Goal: Task Accomplishment & Management: Use online tool/utility

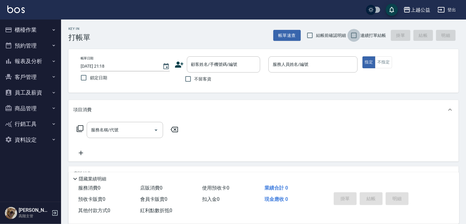
click at [359, 36] on input "連續打單結帳" at bounding box center [353, 35] width 13 height 13
checkbox input "true"
click at [200, 76] on span "不留客資" at bounding box center [202, 79] width 17 height 6
click at [194, 76] on input "不留客資" at bounding box center [188, 79] width 13 height 13
checkbox input "true"
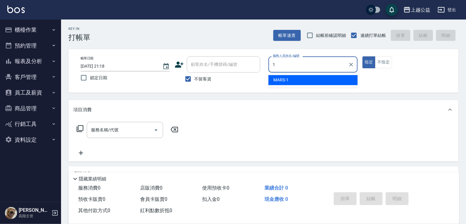
type input "MARS-1"
type button "true"
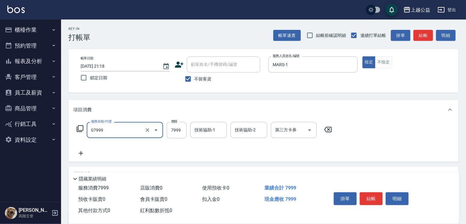
type input "雙棍金鑽20吋3包(07999)"
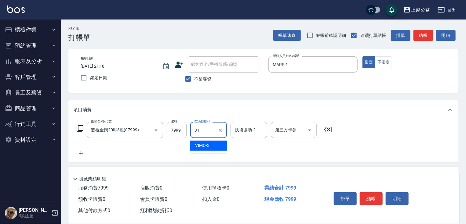
type input "郭宸均-31"
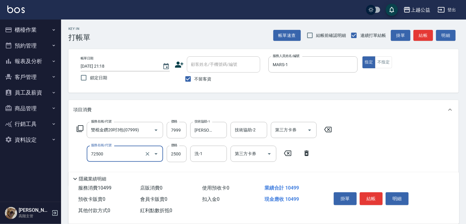
type input "一般馬卡龍色片630(72500)"
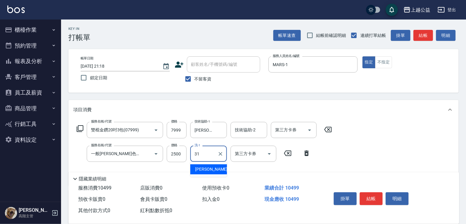
type input "郭宸均-31"
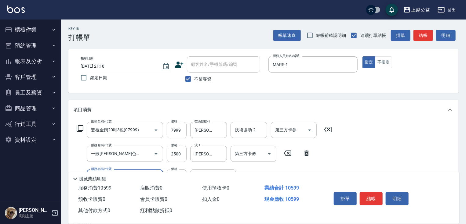
type input "剪髮(303)"
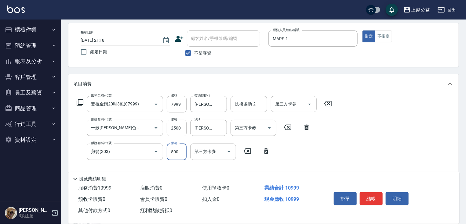
type input "500"
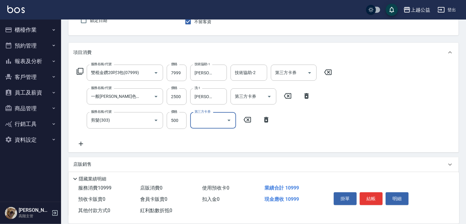
scroll to position [56, 0]
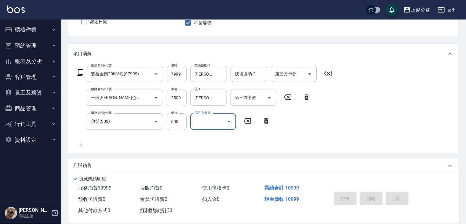
type input "2025/08/11 21:20"
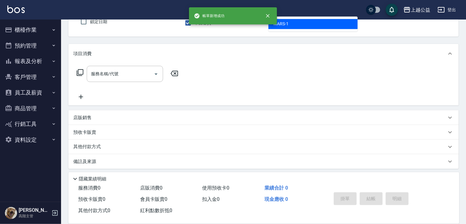
type input "MARS-1"
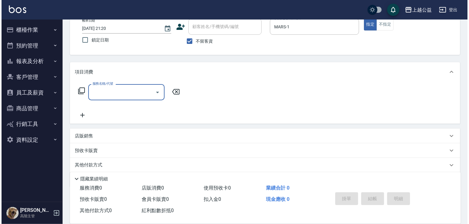
scroll to position [37, 0]
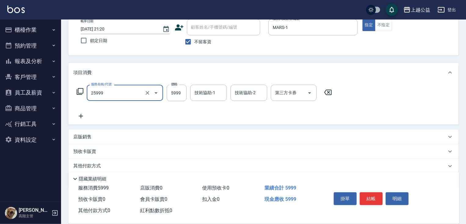
type input "雙棍金鑽16吋3包(25999)"
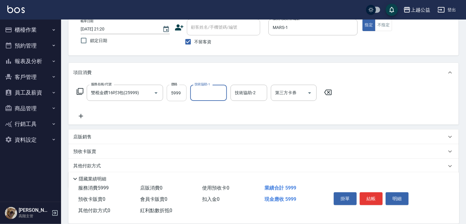
click at [179, 92] on input "5999" at bounding box center [177, 93] width 20 height 16
type input "7999"
type input "鄒欣妤-8"
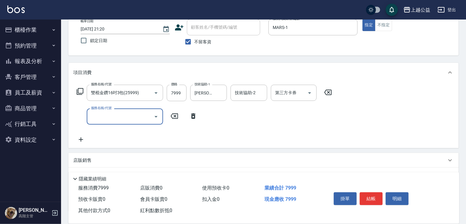
click at [79, 92] on icon at bounding box center [79, 91] width 7 height 7
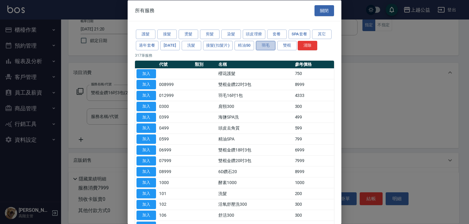
click at [275, 49] on button "羽毛" at bounding box center [266, 45] width 20 height 9
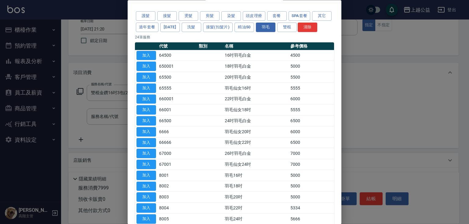
scroll to position [15, 0]
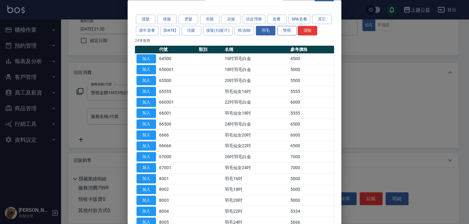
click at [297, 32] on button "雙棍" at bounding box center [287, 30] width 20 height 9
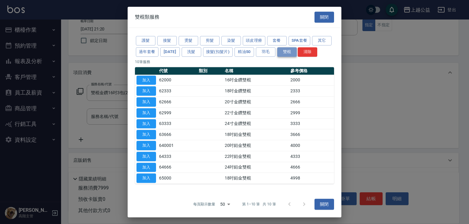
click at [277, 52] on button "雙棍" at bounding box center [287, 51] width 20 height 9
click at [264, 52] on button "羽毛" at bounding box center [266, 51] width 20 height 9
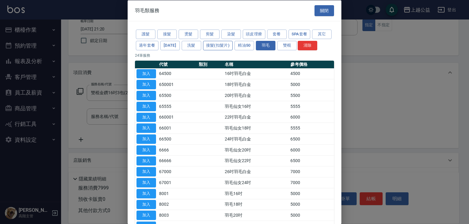
click at [233, 49] on button "接髮(扣髮片)" at bounding box center [218, 45] width 30 height 9
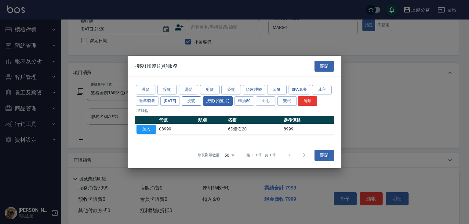
click at [195, 103] on button "洗髮" at bounding box center [192, 100] width 20 height 9
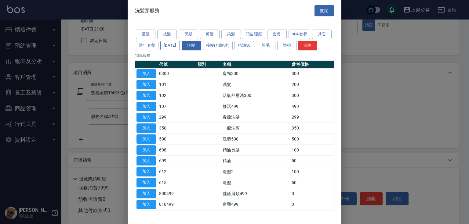
click at [180, 45] on button "春節" at bounding box center [170, 45] width 20 height 9
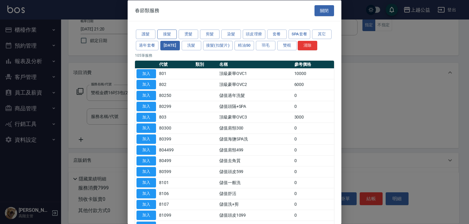
click at [168, 35] on button "接髮" at bounding box center [167, 34] width 20 height 9
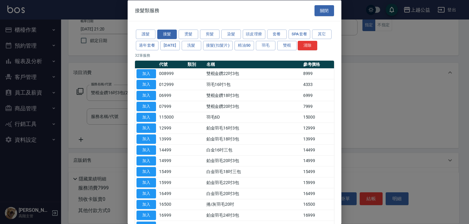
drag, startPoint x: 337, startPoint y: 42, endPoint x: 338, endPoint y: 49, distance: 6.4
click at [338, 49] on div "護髮 接髮 燙髮 剪髮 染髮 頭皮理療 套餐 SPA套餐 其它 過年套餐 春節 洗髮 接髮(扣髮片) 精油50 羽毛 雙棍 清除 32 筆服務 代號 類別 名…" at bounding box center [235, 223] width 214 height 404
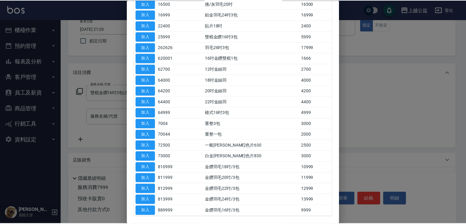
scroll to position [203, 0]
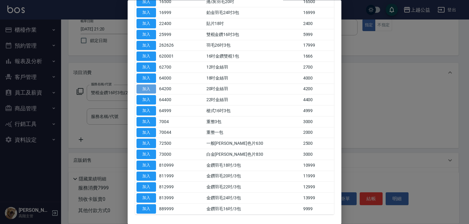
click at [149, 94] on button "加入" at bounding box center [146, 89] width 20 height 9
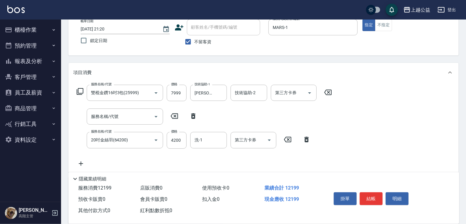
click at [189, 116] on icon at bounding box center [193, 116] width 15 height 7
type input "20吋金絲羽(64200)"
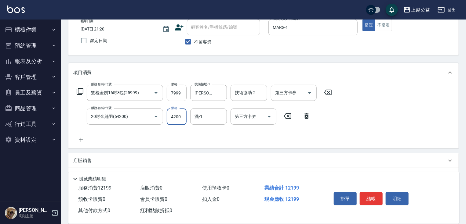
click at [179, 116] on input "4200" at bounding box center [177, 117] width 20 height 16
type input "3000"
type input "鄒欣妤-8"
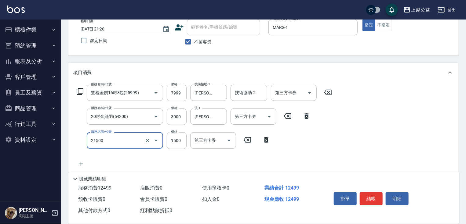
type input "燙髮(21500)"
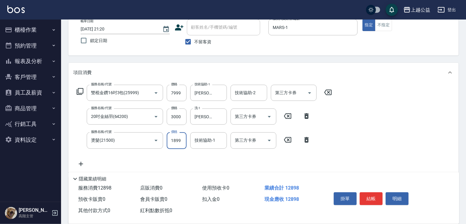
type input "1899"
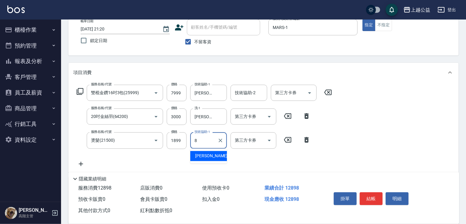
type input "鄒欣妤-8"
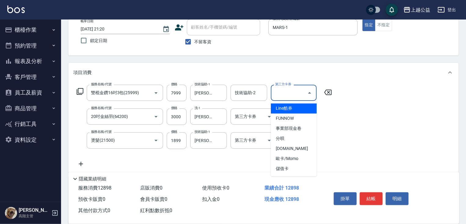
click at [290, 98] on input "第三方卡券" at bounding box center [288, 93] width 31 height 11
click at [399, 129] on div "服務名稱/代號 雙棍金鑽16吋3包(25999) 服務名稱/代號 價格 7999 價格 技術協助-1 鄒欣妤-8 技術協助-1 技術協助-2 技術協助-2 第…" at bounding box center [263, 127] width 390 height 90
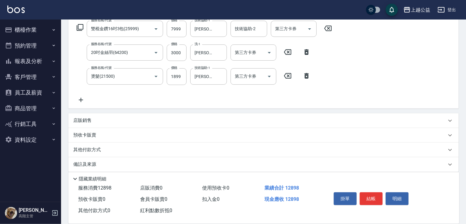
scroll to position [104, 0]
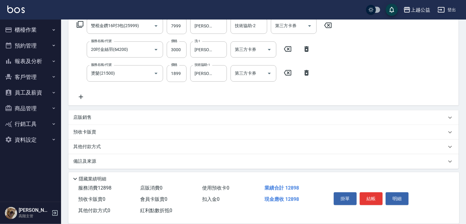
click at [89, 147] on p "其他付款方式" at bounding box center [88, 147] width 31 height 7
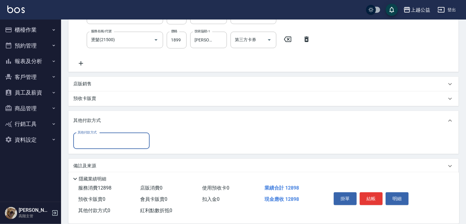
scroll to position [145, 0]
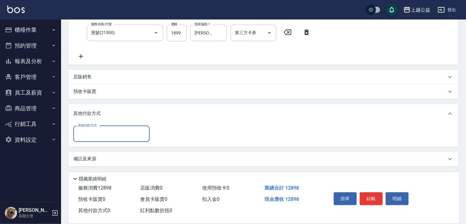
click at [103, 138] on input "其他付款方式" at bounding box center [111, 134] width 71 height 11
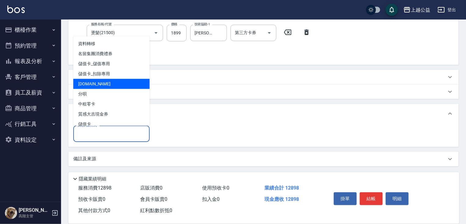
click at [90, 85] on span "LINE.PAY" at bounding box center [111, 84] width 76 height 10
type input "LINE.PAY"
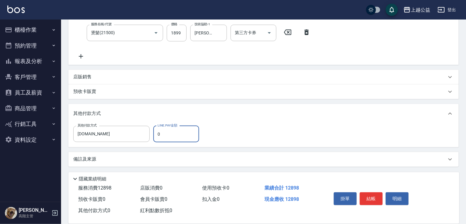
click at [176, 132] on input "0" at bounding box center [176, 134] width 46 height 16
type input "12898"
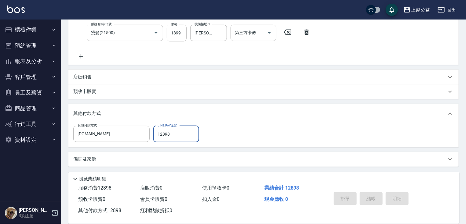
type input "2025/08/11 21:23"
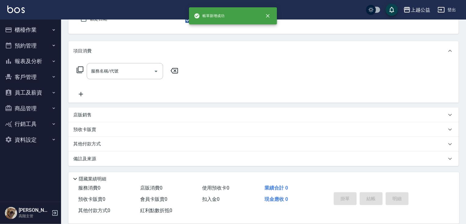
scroll to position [0, 0]
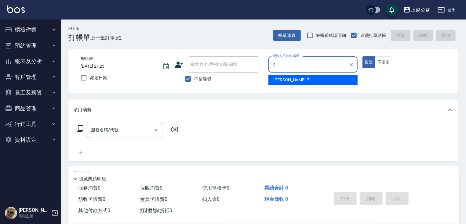
type input "廖麗婷-7"
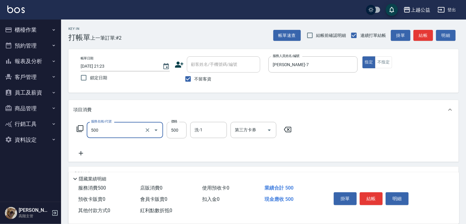
type input "洗剪500(500)"
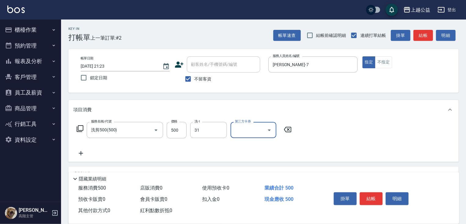
type input "郭宸均-31"
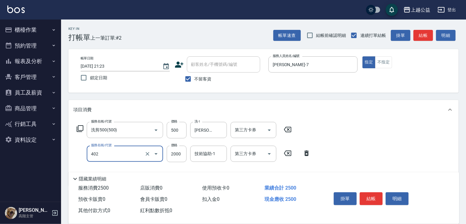
type input "黑耀光護髮(402)"
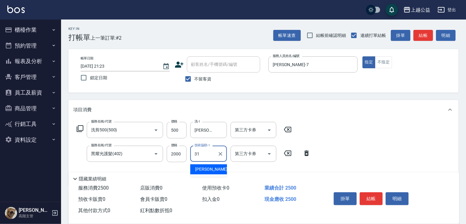
type input "郭宸均-31"
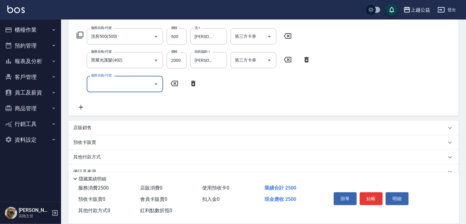
scroll to position [99, 0]
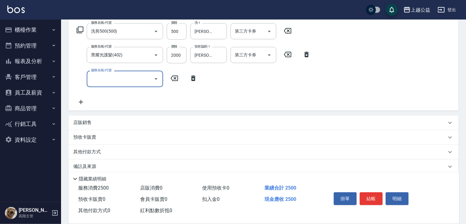
click at [81, 123] on p "店販銷售" at bounding box center [82, 123] width 18 height 6
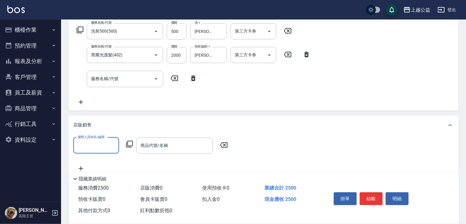
scroll to position [0, 0]
type input "廖麗婷-7"
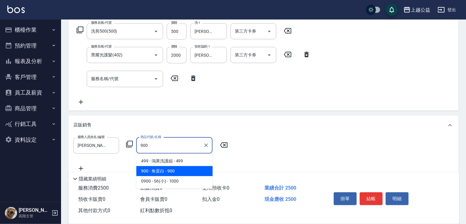
type input "角蛋白"
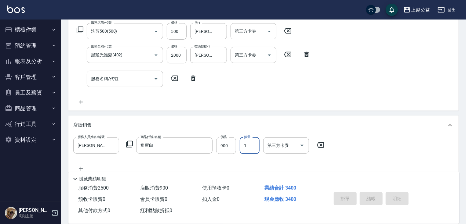
type input "2025/08/11 21:24"
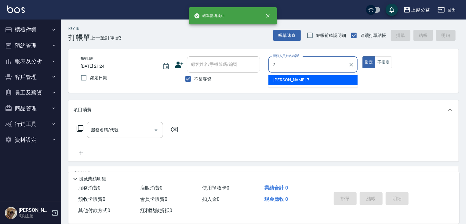
type input "廖麗婷-7"
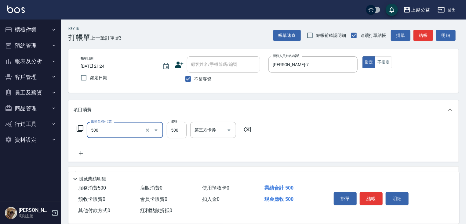
type input "洗剪500(500)"
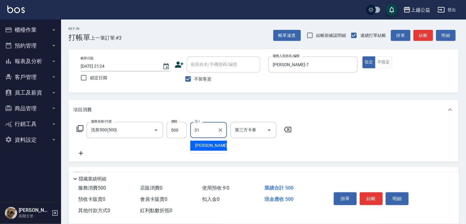
type input "郭宸均-31"
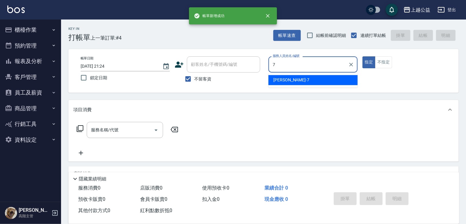
type input "廖麗婷-7"
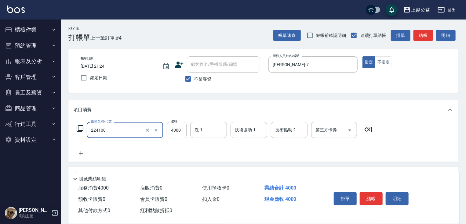
type input "A過年燙髮B套餐(224100)"
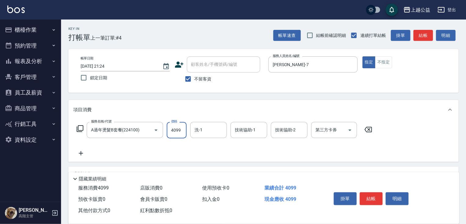
type input "4099"
type input "郭宸均-31"
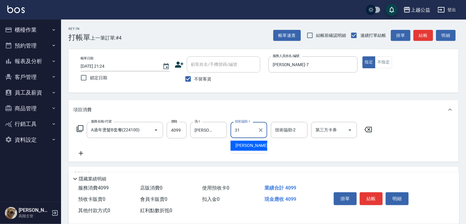
type input "郭宸均-31"
type input "."
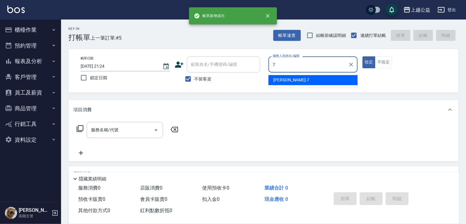
type input "廖麗婷-7"
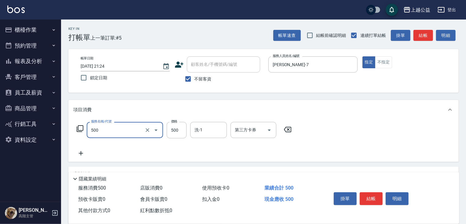
type input "洗剪500(500)"
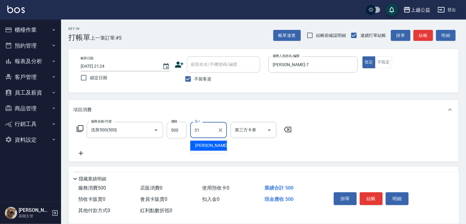
type input "郭宸均-31"
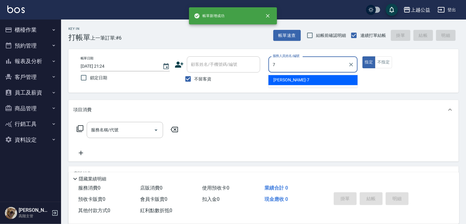
type input "廖麗婷-7"
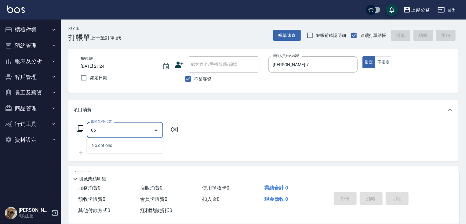
type input "0"
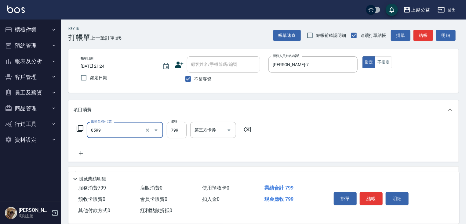
type input "精油SPA(0599)"
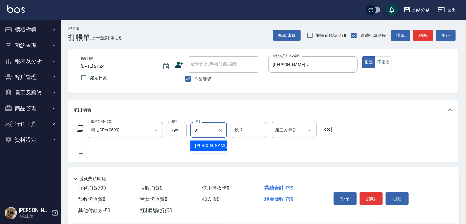
type input "郭宸均-31"
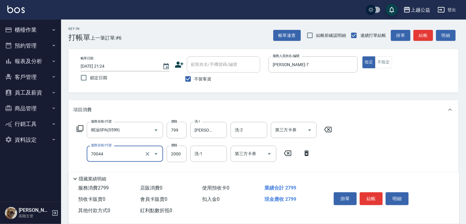
type input "重整一包(70044)"
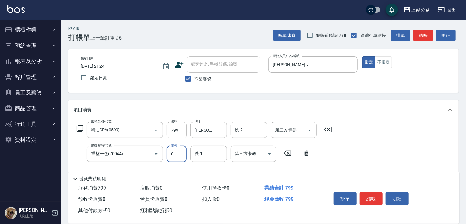
click at [172, 152] on input "0" at bounding box center [177, 154] width 20 height 16
type input "2000"
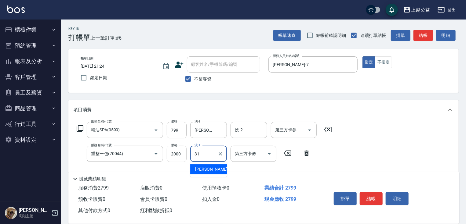
type input "郭宸均-31"
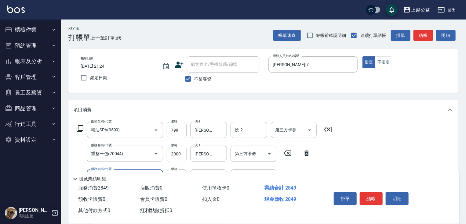
type input "精油(609)"
type input "郭宸均-31"
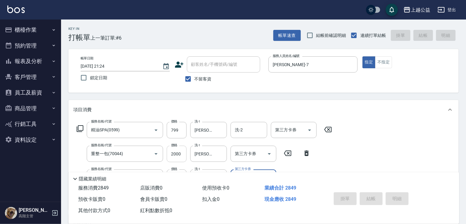
type input "2025/08/11 21:25"
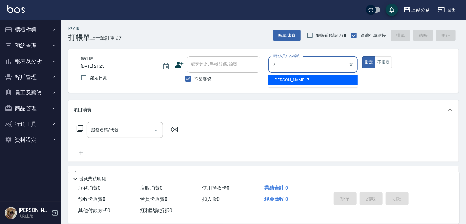
type input "廖麗婷-7"
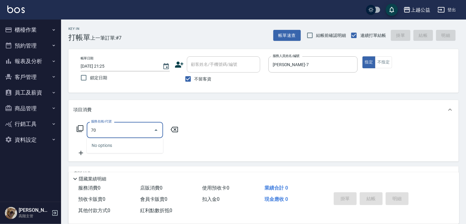
type input "7"
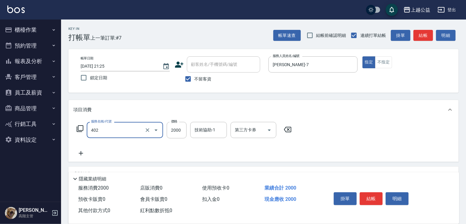
type input "黑耀光護髮(402)"
type input "3000"
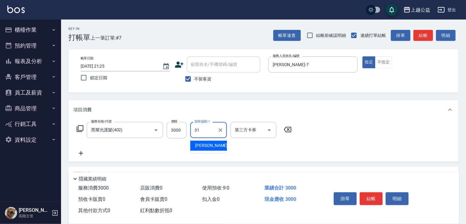
type input "郭宸均-31"
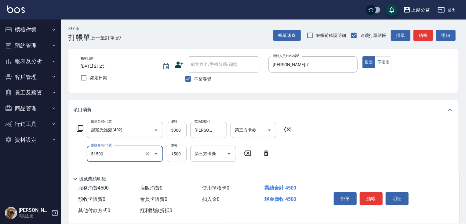
type input "染髮(51500)"
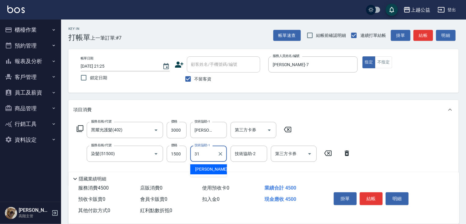
type input "郭宸均-31"
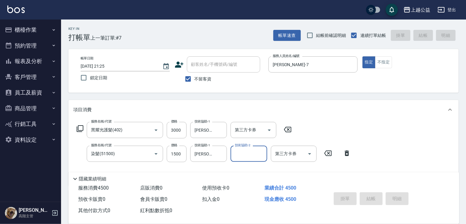
type input "2025/08/11 21:26"
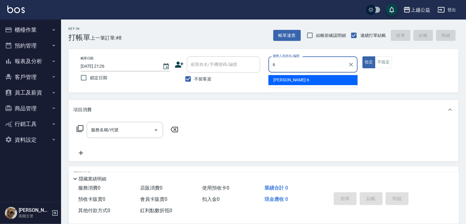
type input "張卉雯-6"
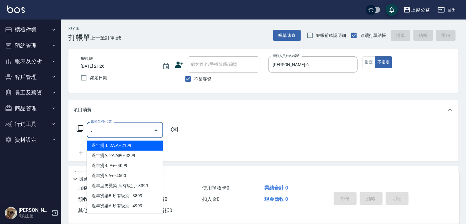
type input "過年燙B..2A.A(22199)"
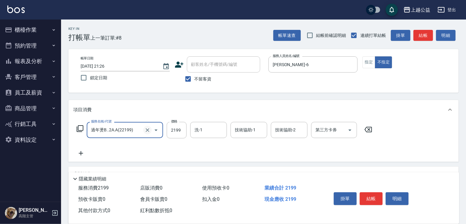
click at [146, 131] on icon "Clear" at bounding box center [147, 130] width 6 height 6
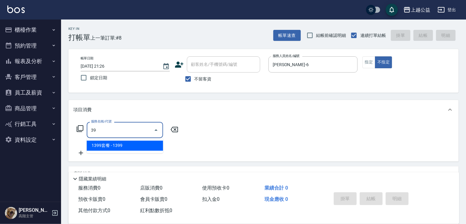
type input "3"
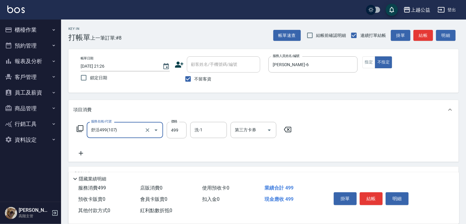
type input "舒活499(107)"
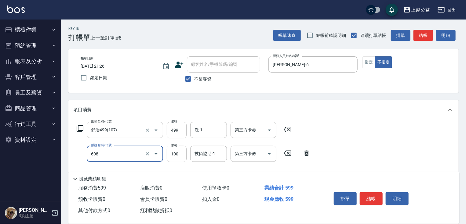
type input "精油長髮(608)"
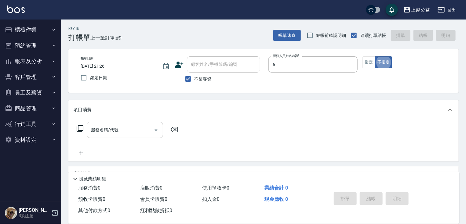
type input "張卉雯-6"
type button "false"
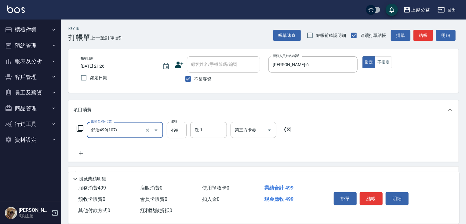
type input "舒活499(107)"
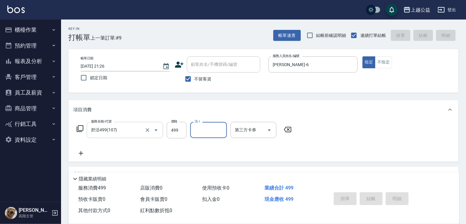
type input "2025/08/11 21:27"
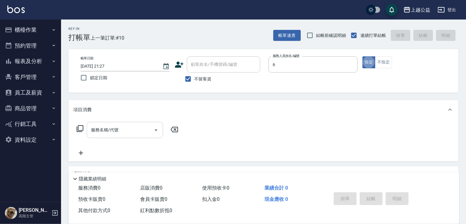
type input "張卉雯-6"
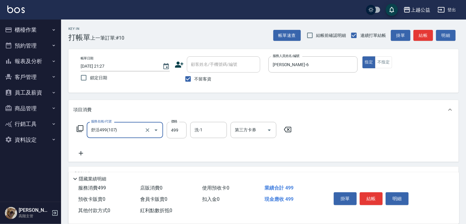
type input "舒活499(107)"
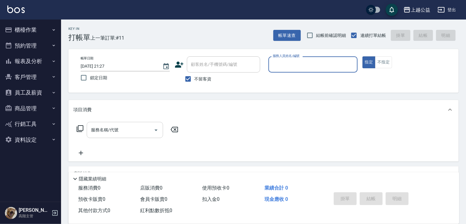
type input "7"
type input "鄒欣妤-8"
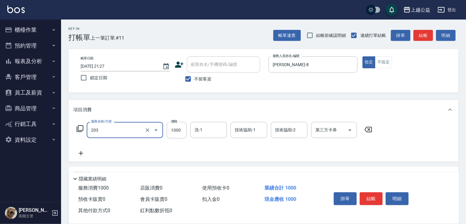
type input "燙髮(203)"
type input "1480"
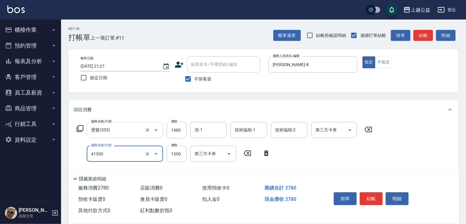
type input "鏡面1300(41300)"
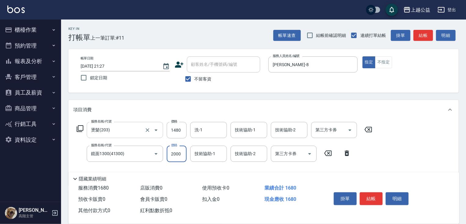
type input "2000"
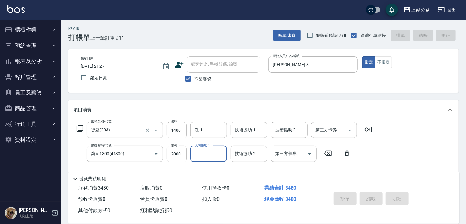
type input "2025/08/11 21:39"
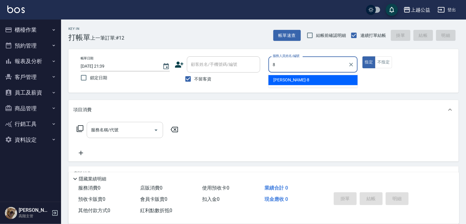
type input "鄒欣妤-8"
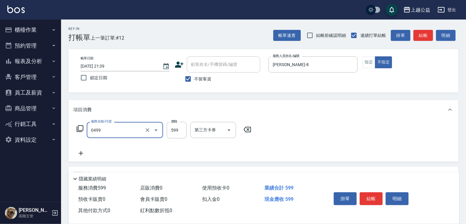
type input "頭皮去角質(0499)"
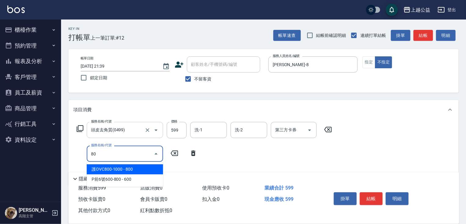
type input "8"
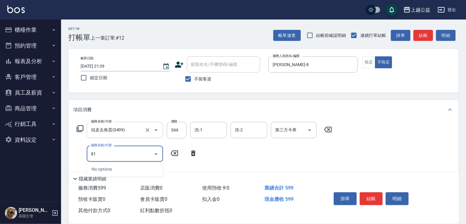
type input "8"
type input "4"
type input "造型2(612)"
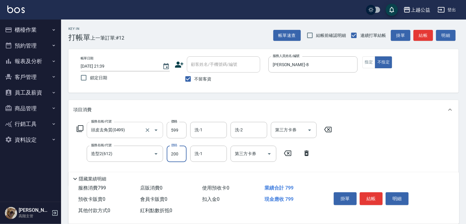
type input "200"
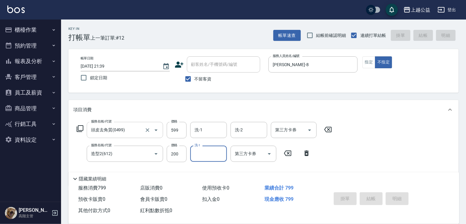
type input "2025/08/11 21:46"
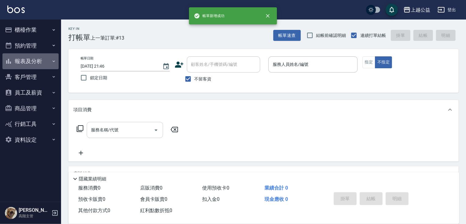
click at [33, 57] on button "報表及分析" at bounding box center [30, 61] width 56 height 16
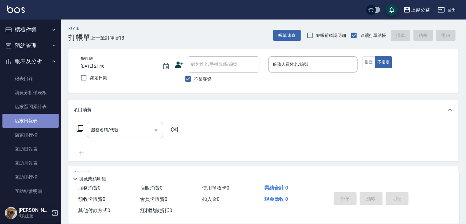
click at [31, 120] on link "店家日報表" at bounding box center [30, 121] width 56 height 14
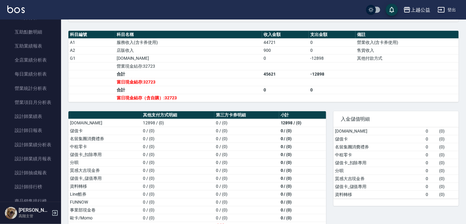
scroll to position [208, 0]
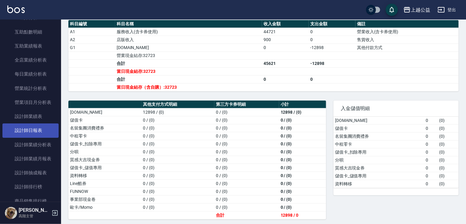
click at [43, 128] on link "設計師日報表" at bounding box center [30, 131] width 56 height 14
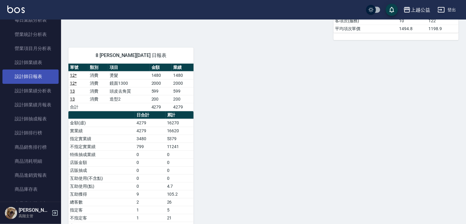
scroll to position [220, 0]
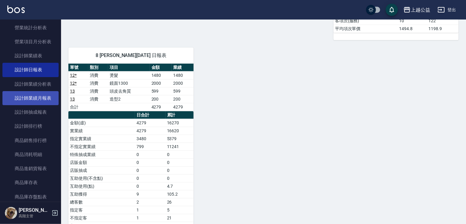
drag, startPoint x: 57, startPoint y: 82, endPoint x: 55, endPoint y: 93, distance: 11.5
click at [56, 95] on nav "櫃檯作業 打帳單 帳單列表 掛單列表 座位開單 營業儀表板 現金收支登錄 高階收支登錄 材料自購登錄 每日結帳 排班表 現場電腦打卡 掃碼打卡 預約管理 預約…" at bounding box center [30, 111] width 61 height 183
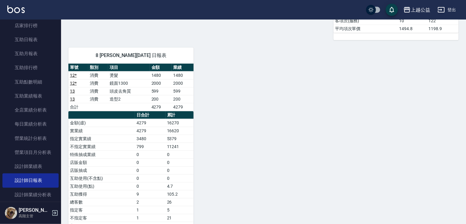
scroll to position [102, 0]
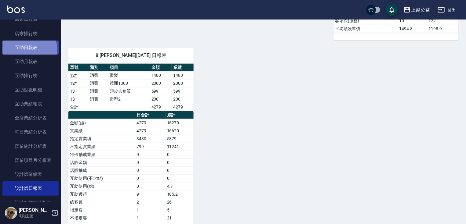
click at [26, 49] on link "互助日報表" at bounding box center [30, 48] width 56 height 14
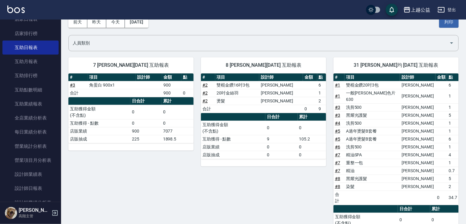
scroll to position [29, 0]
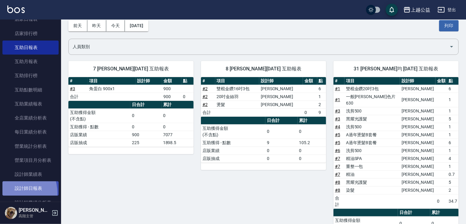
click at [13, 193] on link "設計師日報表" at bounding box center [30, 189] width 56 height 14
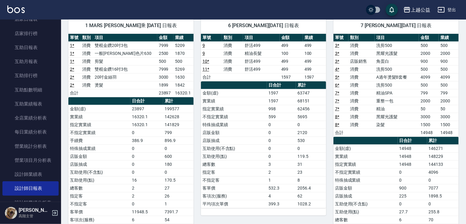
scroll to position [57, 0]
